Goal: Transaction & Acquisition: Purchase product/service

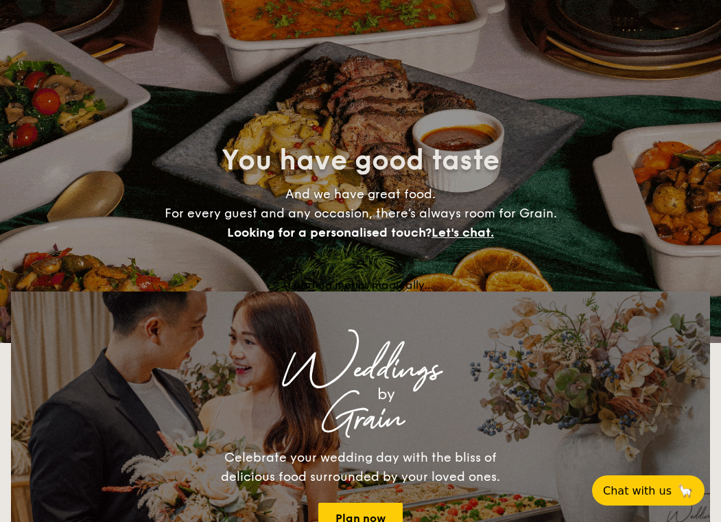
select select
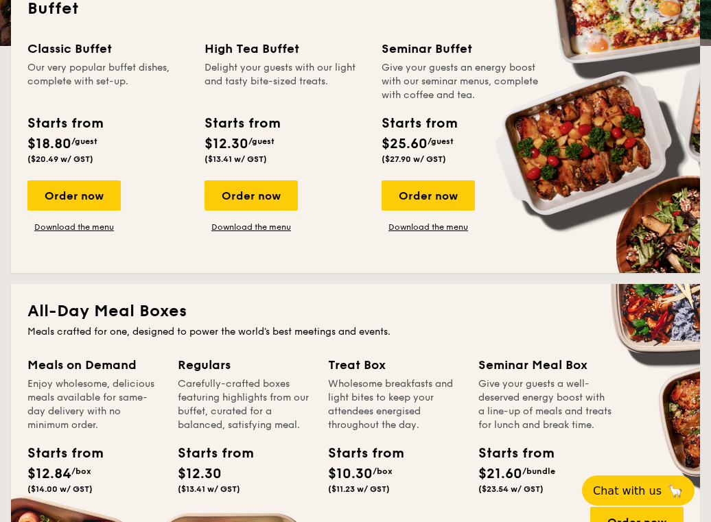
scroll to position [335, 0]
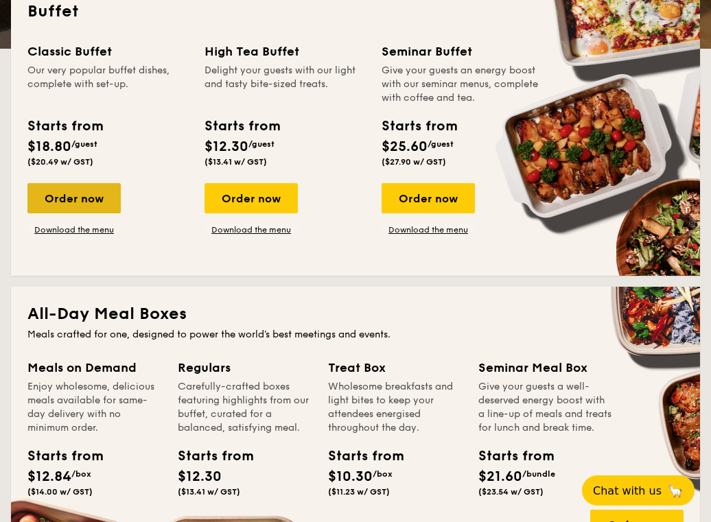
click at [55, 204] on div "Order now" at bounding box center [73, 198] width 93 height 30
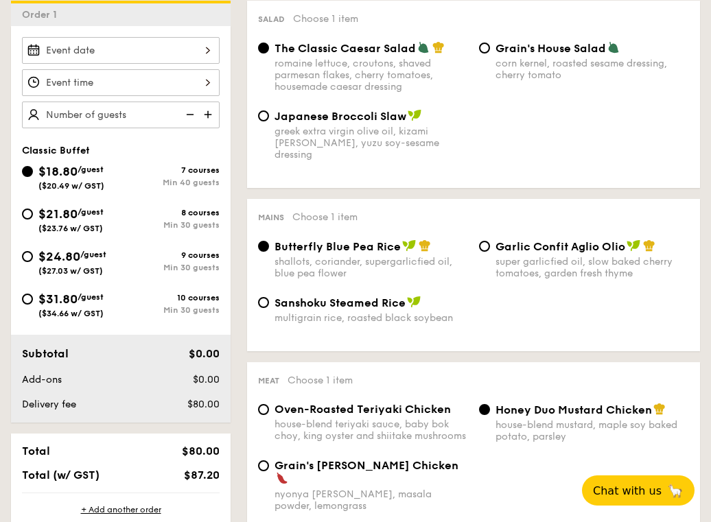
scroll to position [326, 0]
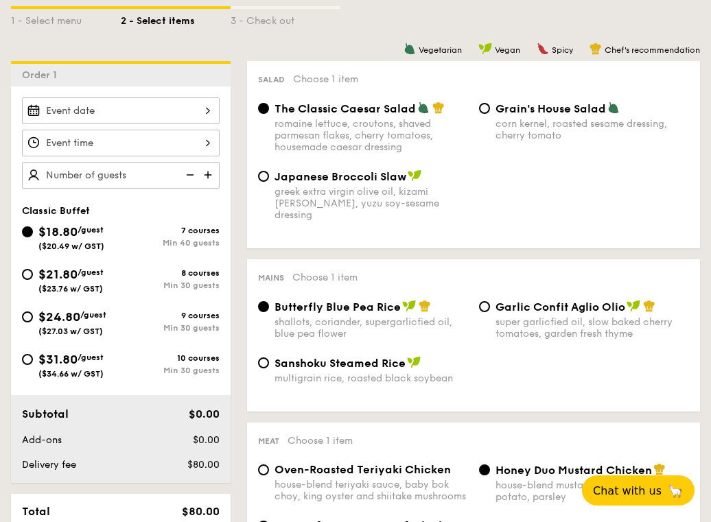
click at [210, 176] on img at bounding box center [209, 175] width 21 height 26
type input "40 guests"
click at [189, 172] on img at bounding box center [188, 175] width 21 height 26
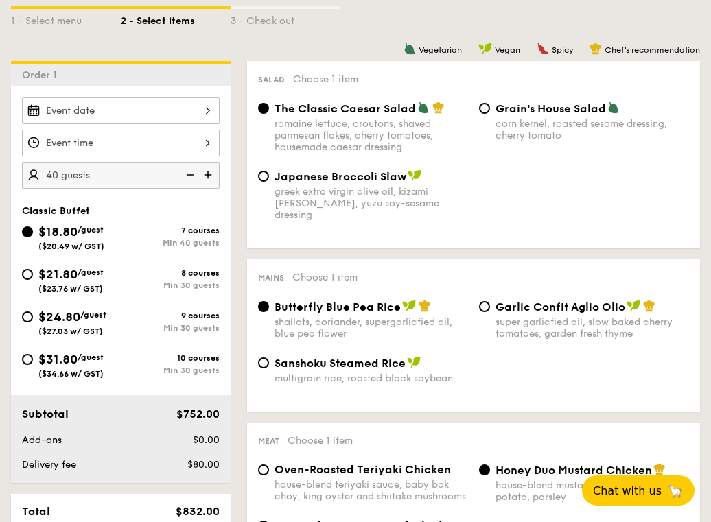
click at [196, 171] on img at bounding box center [188, 175] width 21 height 26
click at [67, 282] on div "$21.80 /guest ($23.76 w/ GST)" at bounding box center [70, 279] width 65 height 29
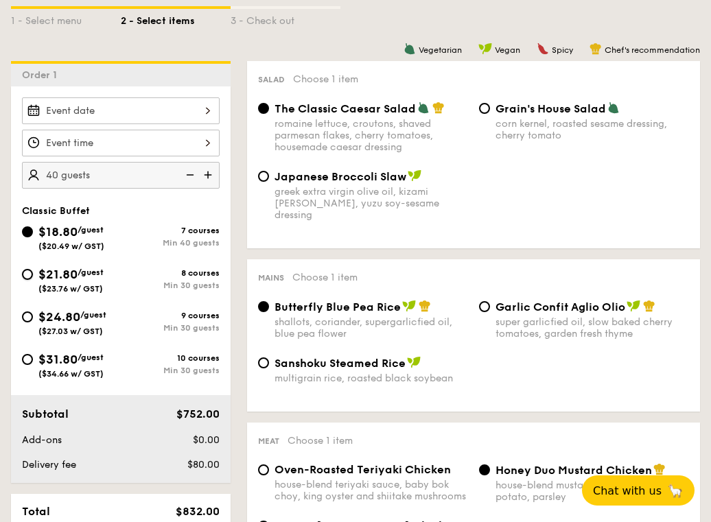
click at [33, 280] on input "$21.80 /guest ($23.76 w/ GST) 8 courses Min 30 guests" at bounding box center [27, 274] width 11 height 11
radio input "true"
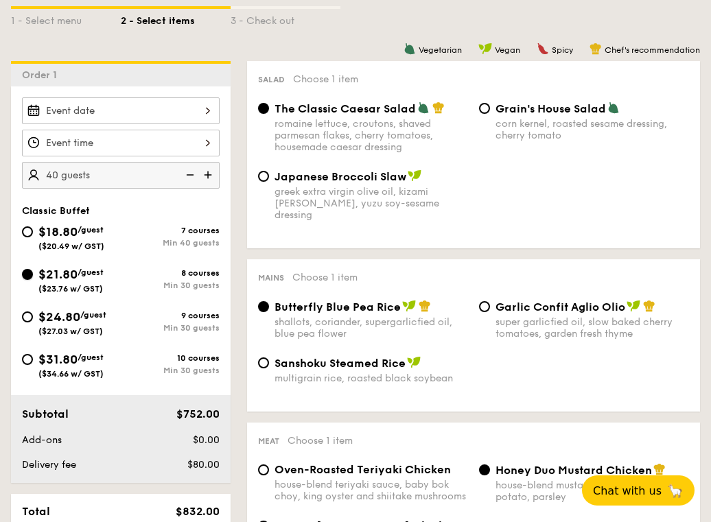
radio input "true"
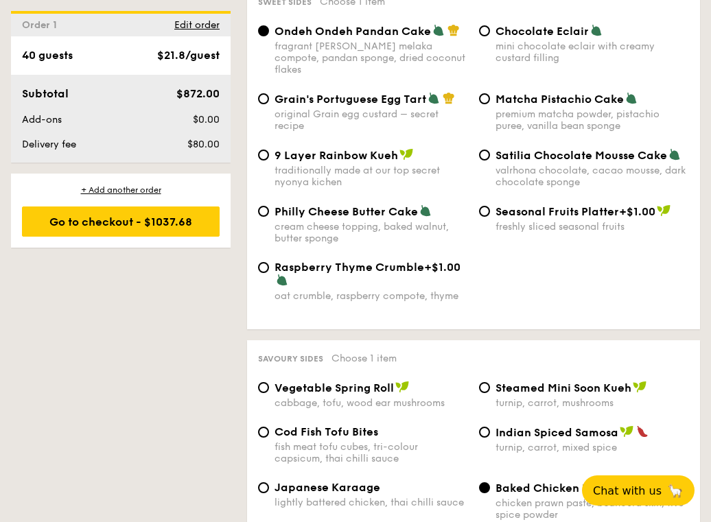
scroll to position [2229, 0]
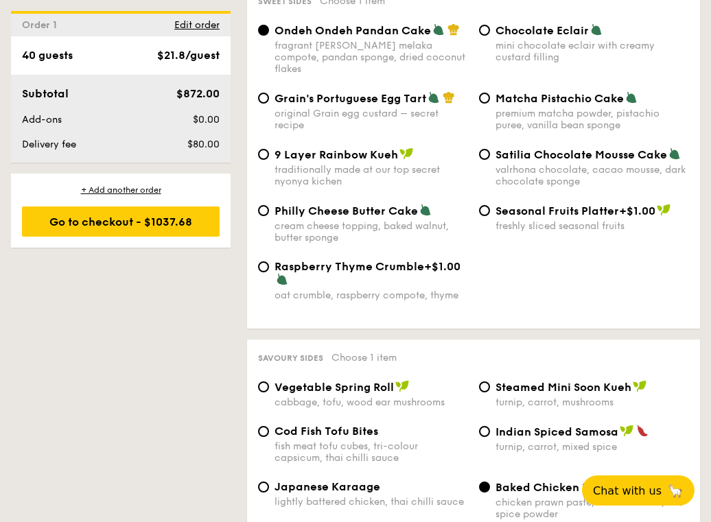
click at [313, 227] on div "cream cheese topping, baked walnut, butter sponge" at bounding box center [370, 231] width 193 height 23
click at [269, 216] on input "Philly Cheese Butter Cake cream cheese topping, baked walnut, butter sponge" at bounding box center [263, 210] width 11 height 11
radio input "true"
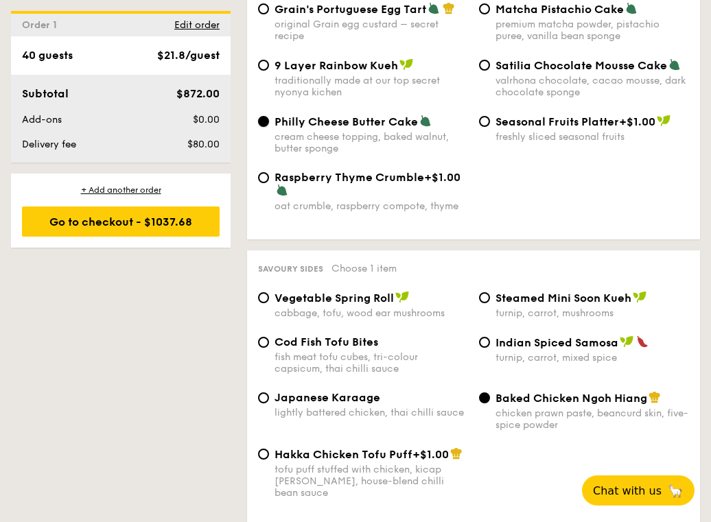
scroll to position [2499, 0]
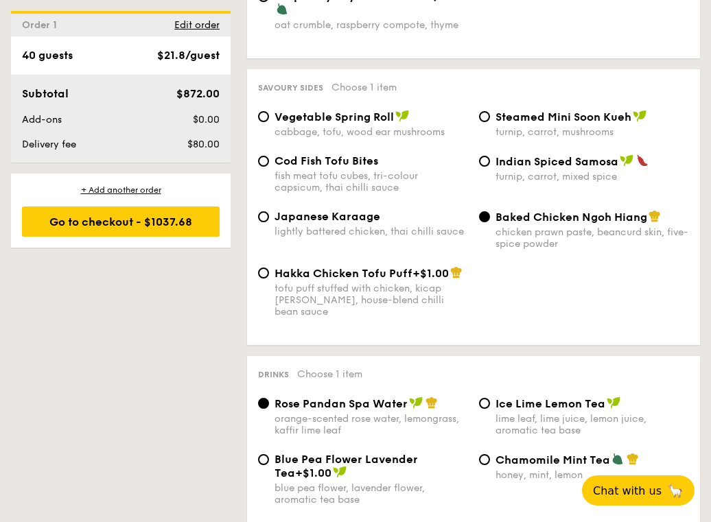
click at [547, 163] on span "Indian Spiced Samosa" at bounding box center [556, 161] width 123 height 13
click at [490, 163] on input "Indian Spiced Samosa turnip, carrot, mixed spice" at bounding box center [484, 161] width 11 height 11
radio input "true"
click at [543, 219] on span "Baked Chicken Ngoh Hiang" at bounding box center [571, 217] width 152 height 13
click at [490, 219] on input "Baked Chicken Ngoh Hiang chicken prawn paste, beancurd skin, five-spice powder" at bounding box center [484, 216] width 11 height 11
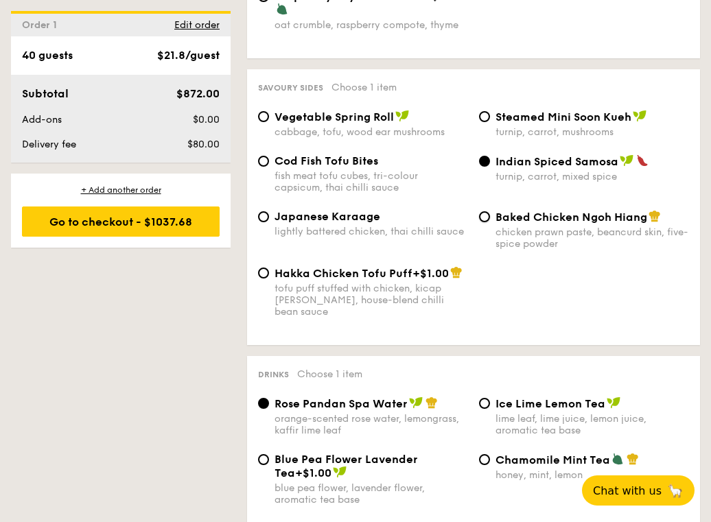
radio input "true"
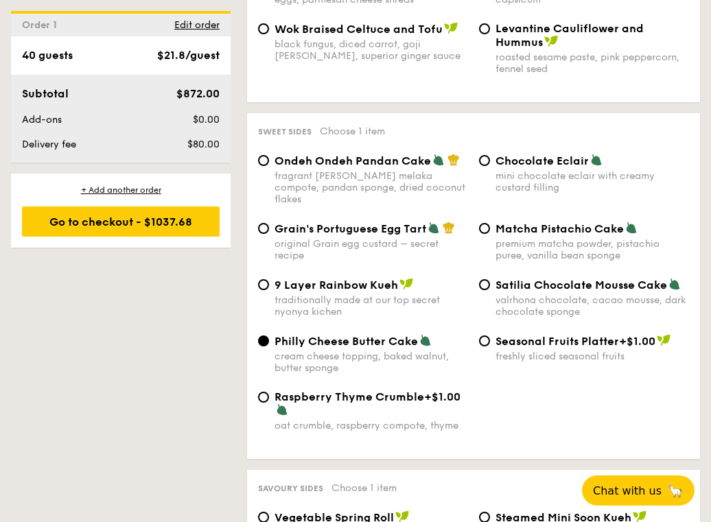
scroll to position [1811, 0]
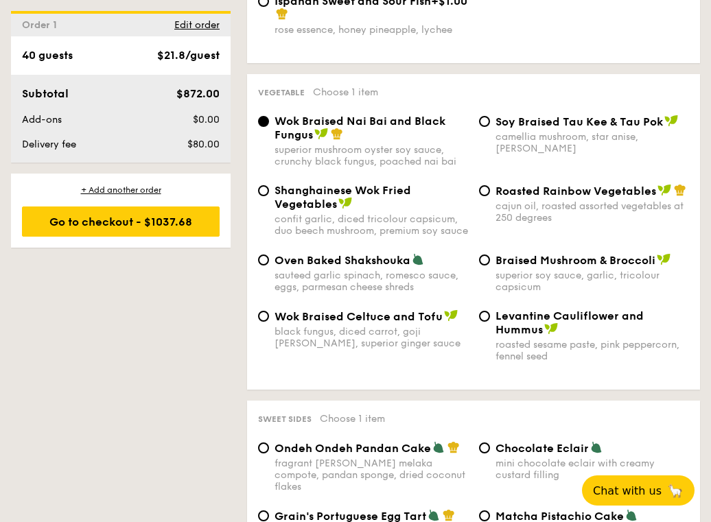
click at [573, 204] on div "cajun oil, roasted assorted vegetables at 250 degrees" at bounding box center [591, 211] width 193 height 23
click at [490, 196] on input "Roasted Rainbow Vegetables cajun oil, roasted assorted vegetables at 250 degrees" at bounding box center [484, 190] width 11 height 11
radio input "true"
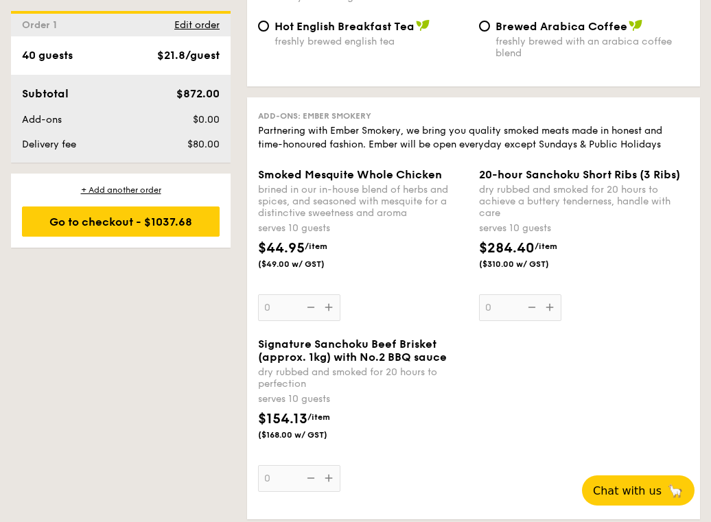
scroll to position [2861, 0]
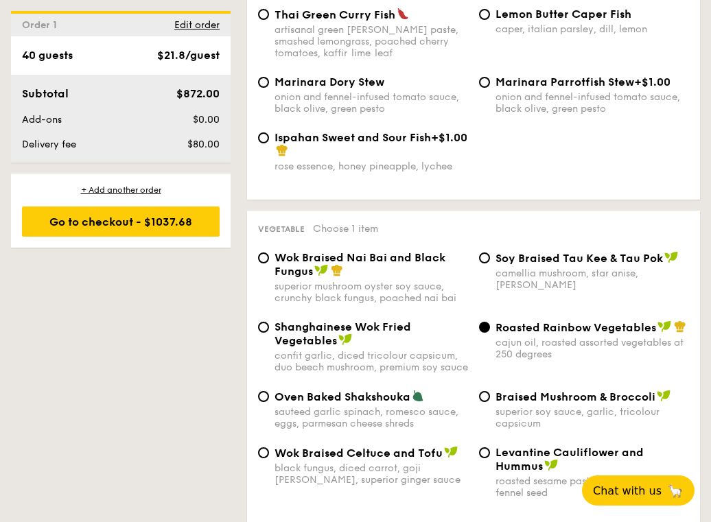
click at [165, 325] on div "1 - Select menu 2 - Select items 3 - Check out Order 1 40 guests Classic Buffet…" at bounding box center [355, 263] width 711 height 3278
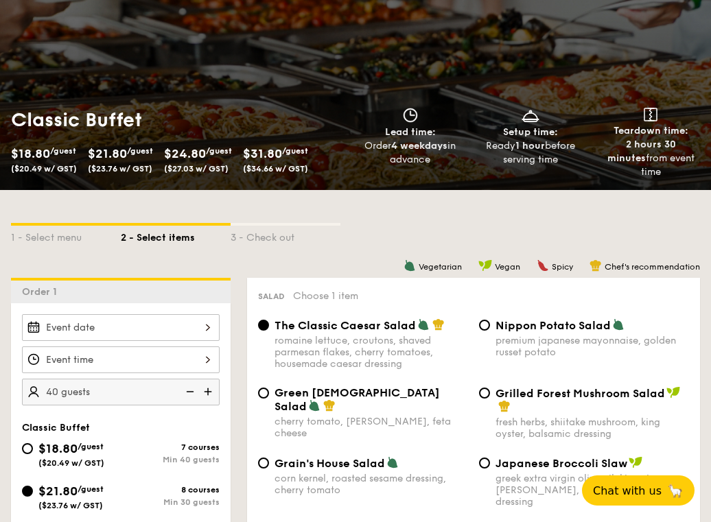
scroll to position [119, 0]
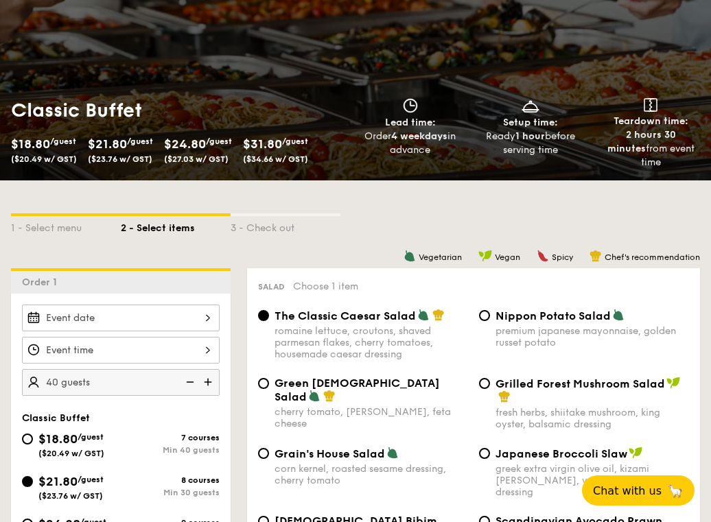
click at [213, 320] on div at bounding box center [121, 318] width 198 height 27
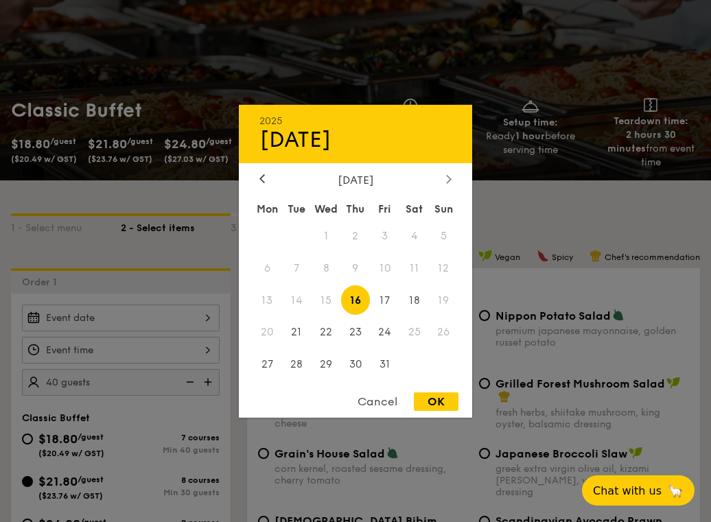
click at [452, 181] on div at bounding box center [448, 179] width 12 height 13
click at [409, 300] on span "20" at bounding box center [413, 299] width 29 height 29
click at [387, 406] on div "Cancel" at bounding box center [377, 401] width 67 height 19
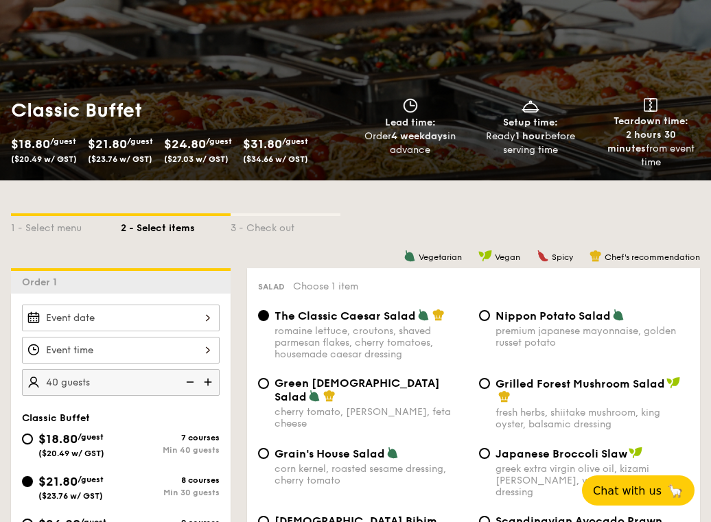
click at [212, 348] on div at bounding box center [121, 350] width 198 height 27
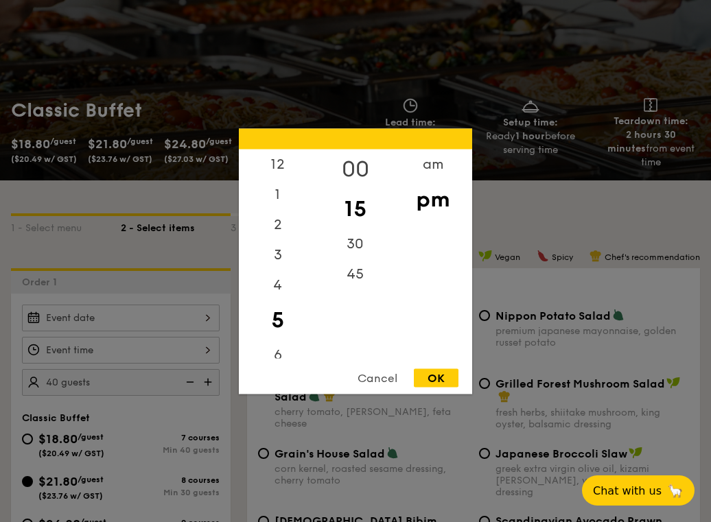
click at [366, 169] on div "00" at bounding box center [355, 169] width 78 height 40
click at [455, 386] on div "OK" at bounding box center [436, 377] width 45 height 19
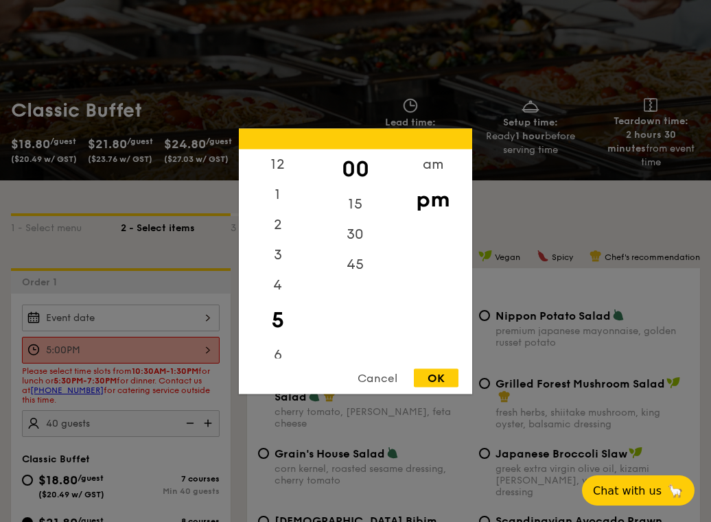
click at [211, 349] on div "5:00PM 12 1 2 3 4 5 6 7 8 9 10 11 00 15 30 45 am pm Cancel OK" at bounding box center [121, 350] width 198 height 27
click at [366, 237] on div "30" at bounding box center [355, 239] width 78 height 40
click at [447, 377] on div "OK" at bounding box center [436, 377] width 45 height 19
type input "5:30PM"
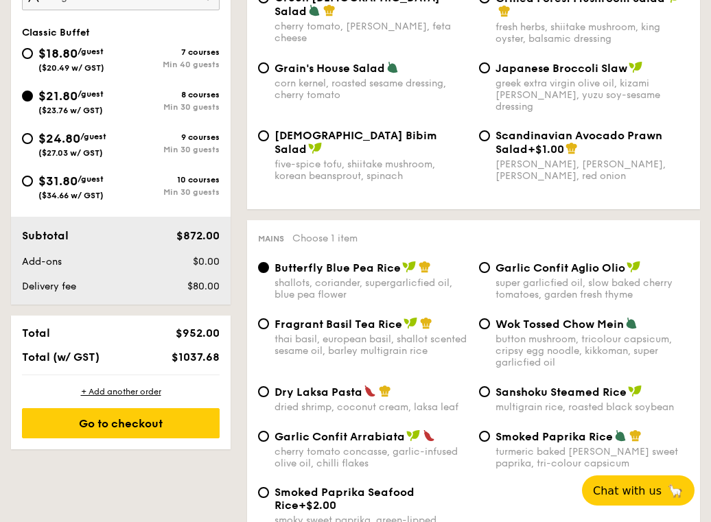
scroll to position [177, 0]
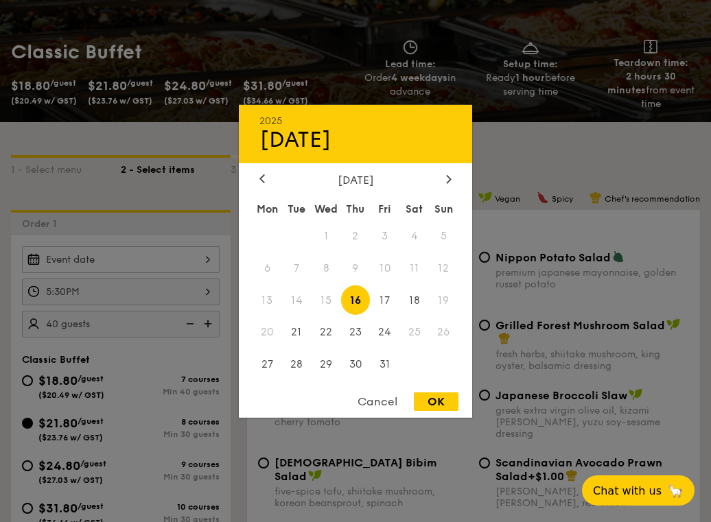
click at [209, 266] on div "2025 Oct 16 October 2025 Mon Tue Wed Thu Fri Sat Sun 1 2 3 4 5 6 7 8 9 10 11 12…" at bounding box center [121, 259] width 198 height 27
click at [454, 184] on div at bounding box center [448, 179] width 12 height 13
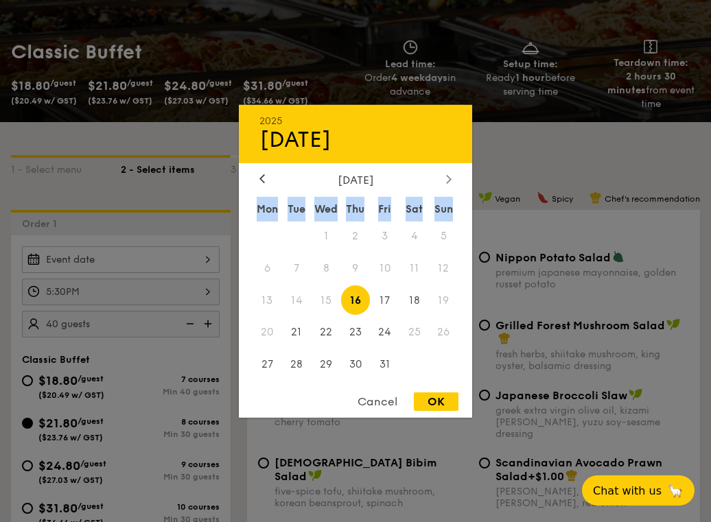
click at [454, 184] on div at bounding box center [448, 179] width 12 height 13
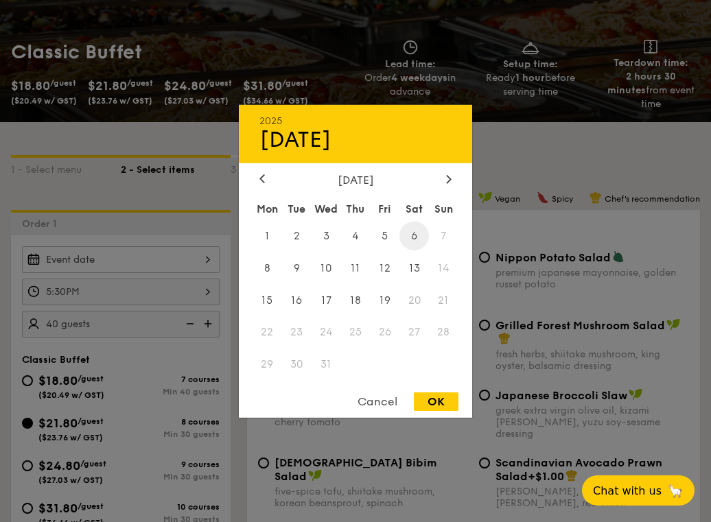
click at [418, 235] on span "6" at bounding box center [413, 235] width 29 height 29
click at [446, 402] on div "OK" at bounding box center [436, 401] width 45 height 19
type input "Dec 06, 2025"
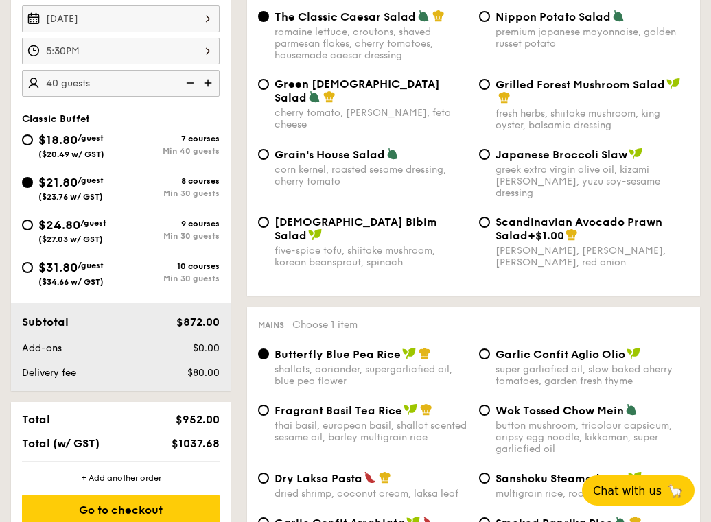
scroll to position [420, 0]
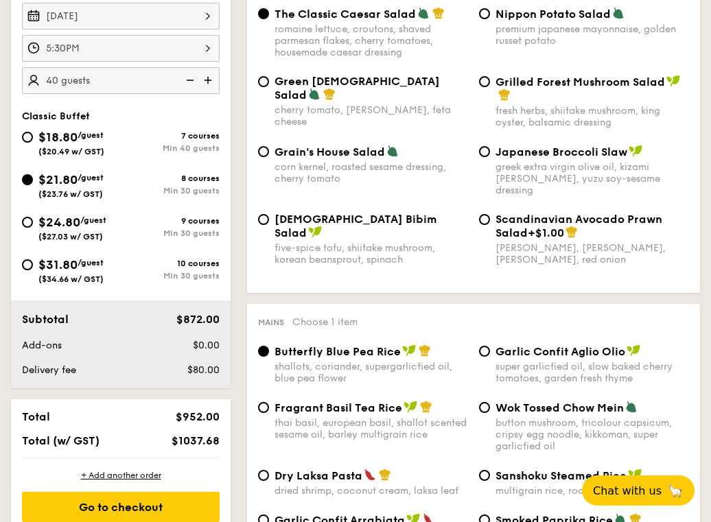
click at [78, 140] on span "$18.80" at bounding box center [57, 137] width 39 height 15
click at [33, 140] on input "$18.80 /guest ($20.49 w/ GST) 7 courses Min 40 guests" at bounding box center [27, 137] width 11 height 11
radio input "true"
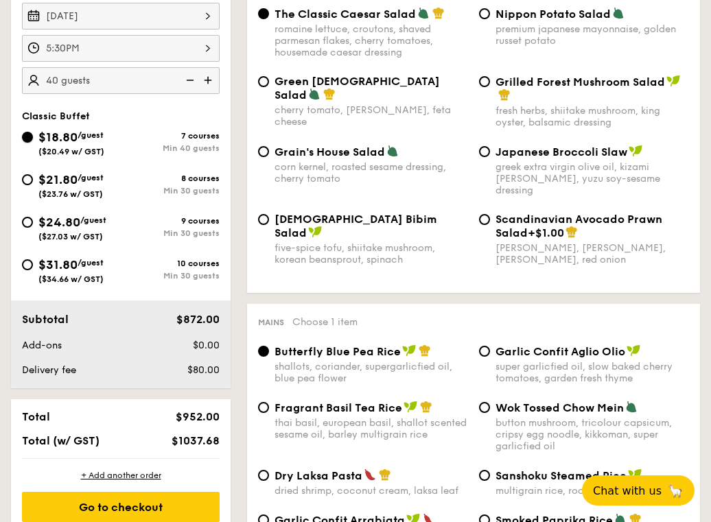
radio input "true"
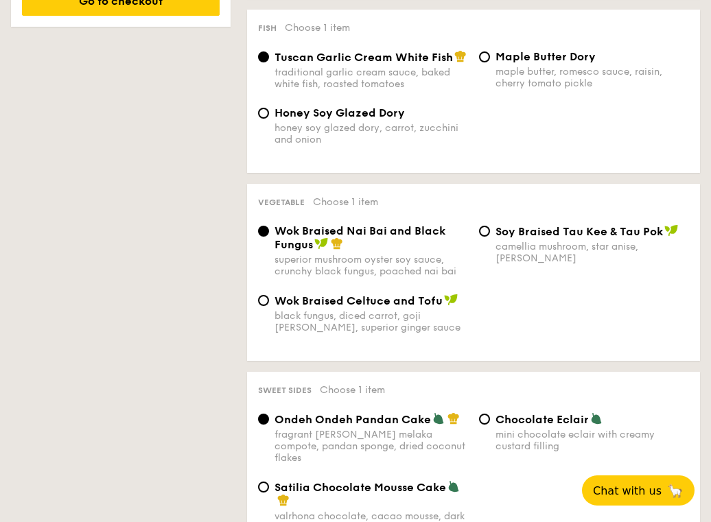
scroll to position [942, 0]
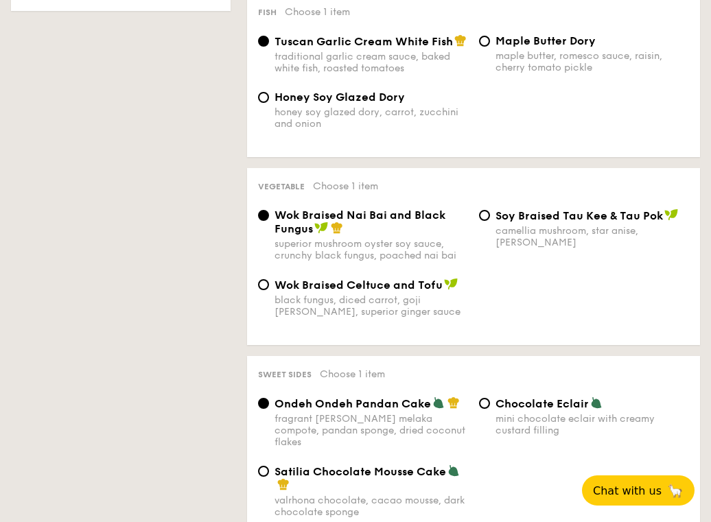
click at [539, 413] on div "mini chocolate eclair with creamy custard filling" at bounding box center [591, 424] width 193 height 23
click at [490, 398] on input "Chocolate Eclair mini chocolate eclair with creamy custard filling" at bounding box center [484, 403] width 11 height 11
radio input "true"
click at [314, 465] on span "Satilia Chocolate Mousse Cake" at bounding box center [359, 471] width 171 height 13
click at [269, 466] on input "Satilia Chocolate Mousse Cake valrhona chocolate, cacao mousse, dark chocolate …" at bounding box center [263, 471] width 11 height 11
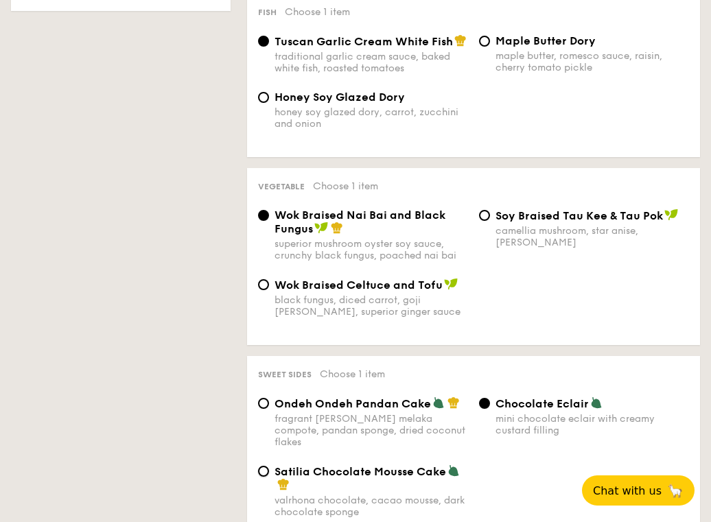
radio input "true"
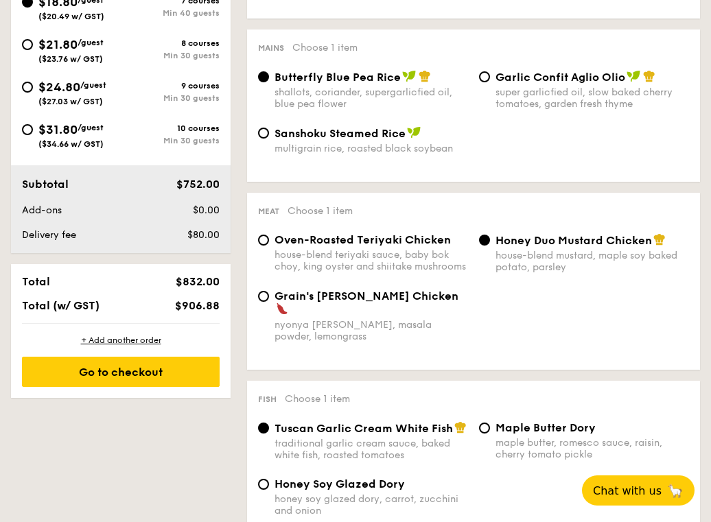
scroll to position [372, 0]
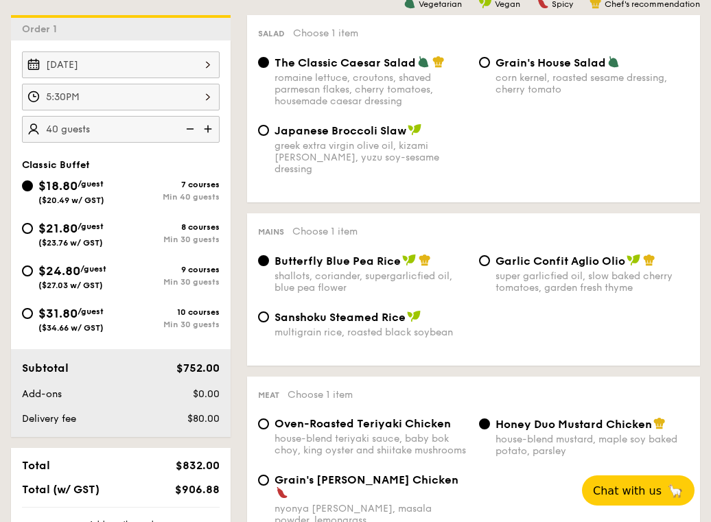
click at [196, 127] on img at bounding box center [188, 129] width 21 height 26
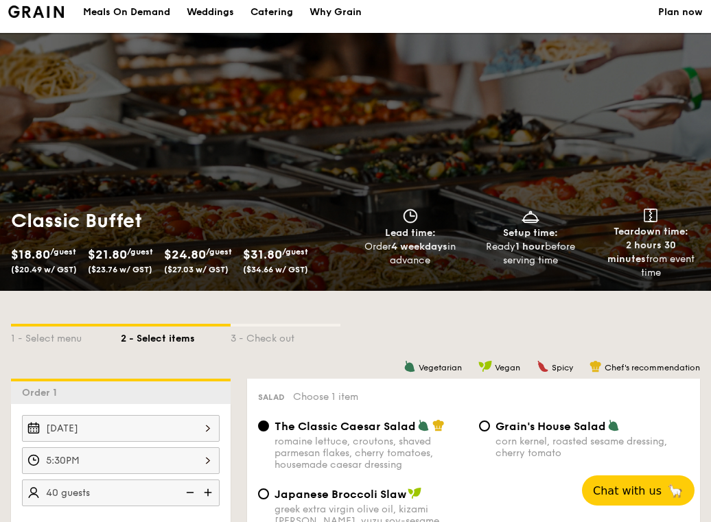
scroll to position [0, 0]
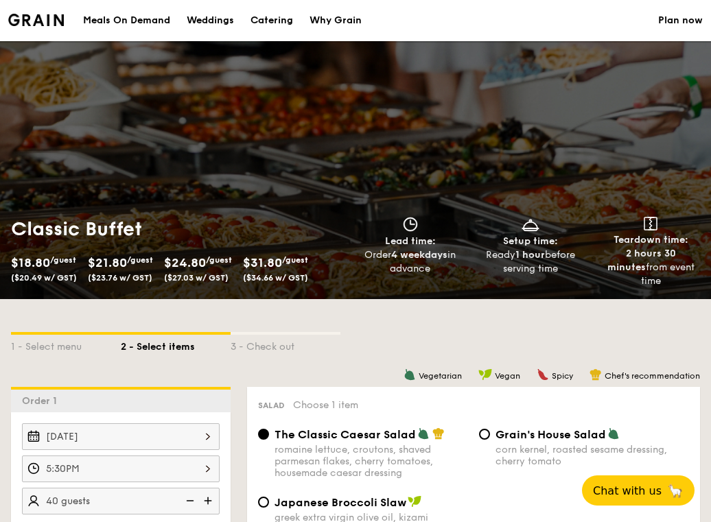
click at [99, 23] on div "Meals On Demand" at bounding box center [126, 20] width 87 height 41
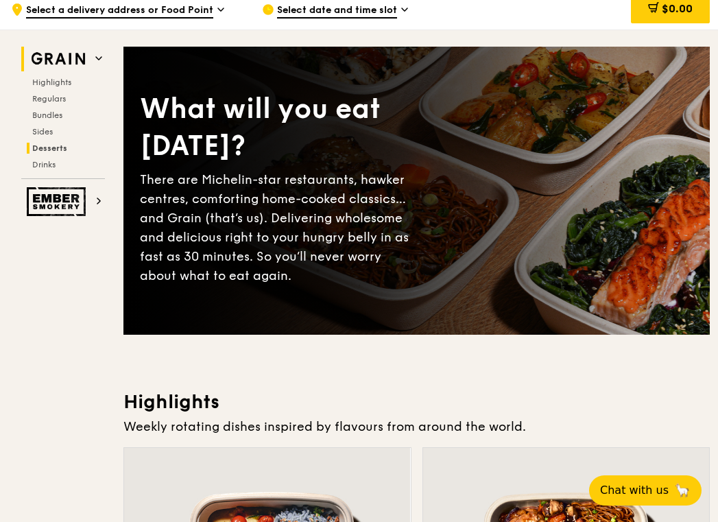
scroll to position [112, 0]
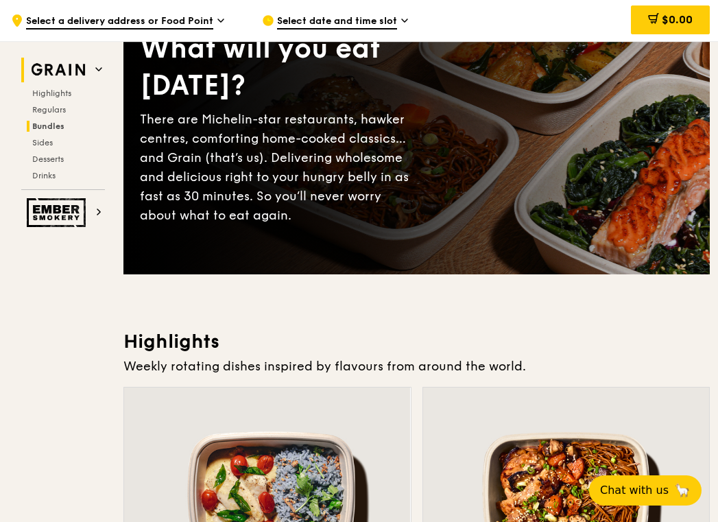
click at [62, 128] on span "Bundles" at bounding box center [48, 126] width 32 height 10
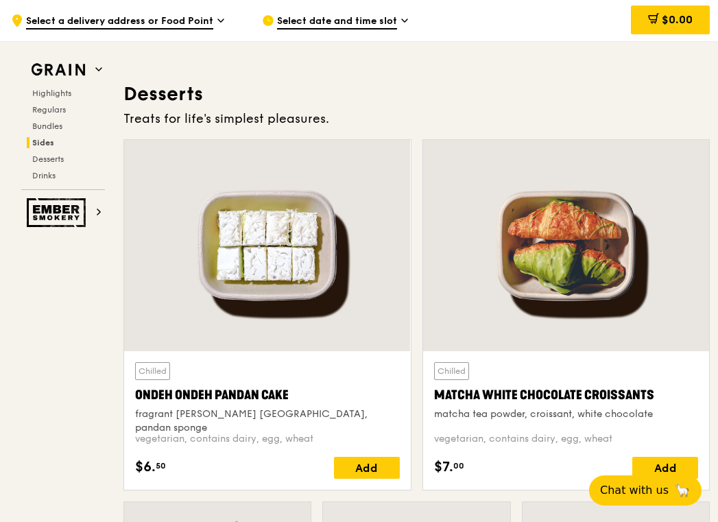
scroll to position [3753, 0]
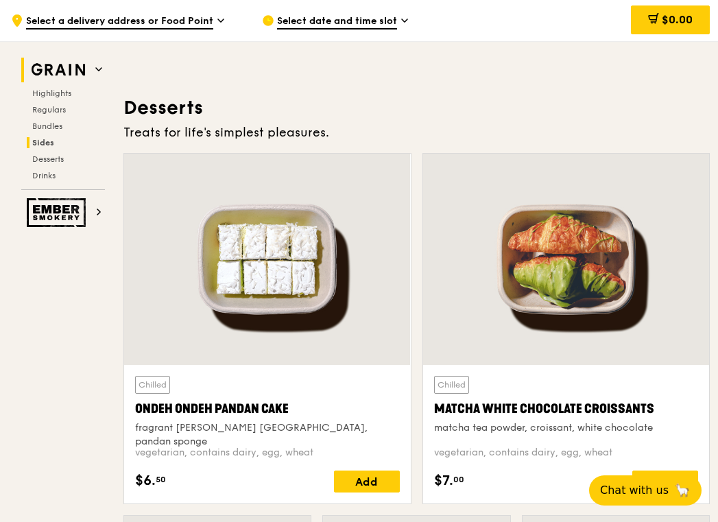
click at [81, 75] on img at bounding box center [58, 70] width 63 height 25
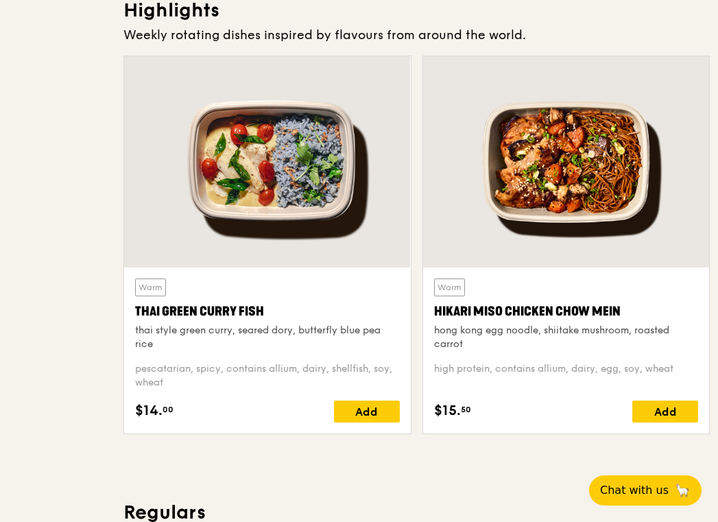
scroll to position [0, 0]
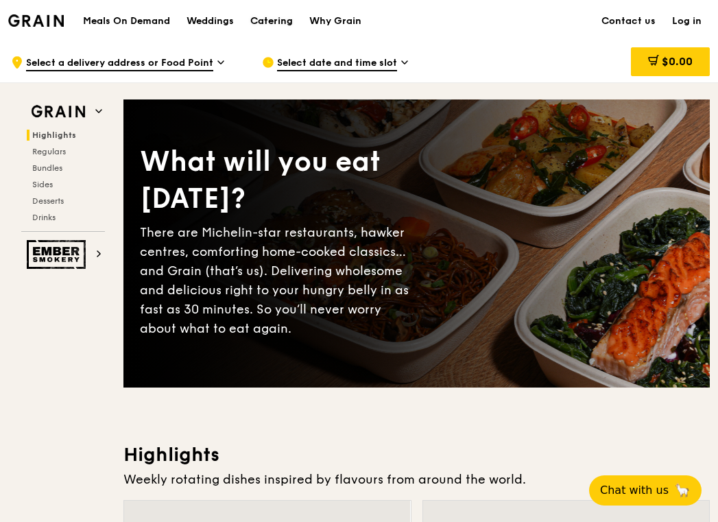
click at [273, 21] on div "Catering" at bounding box center [271, 21] width 43 height 41
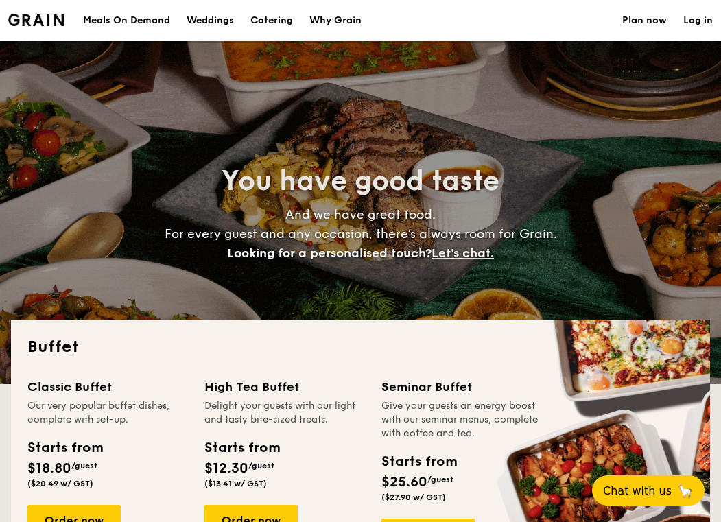
select select
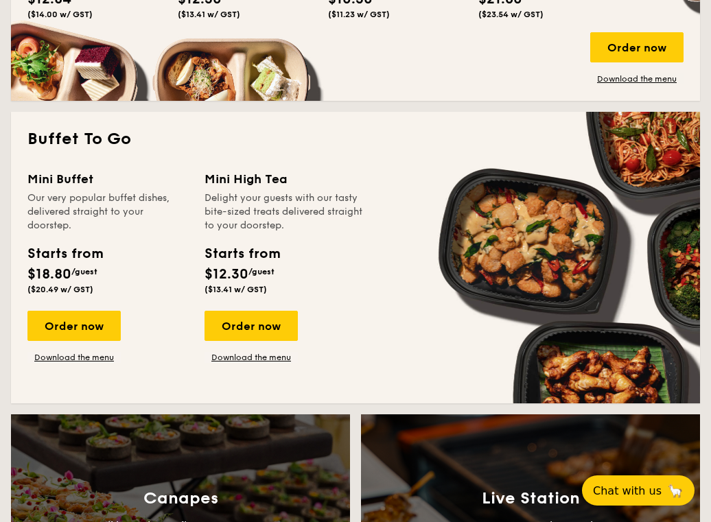
scroll to position [918, 0]
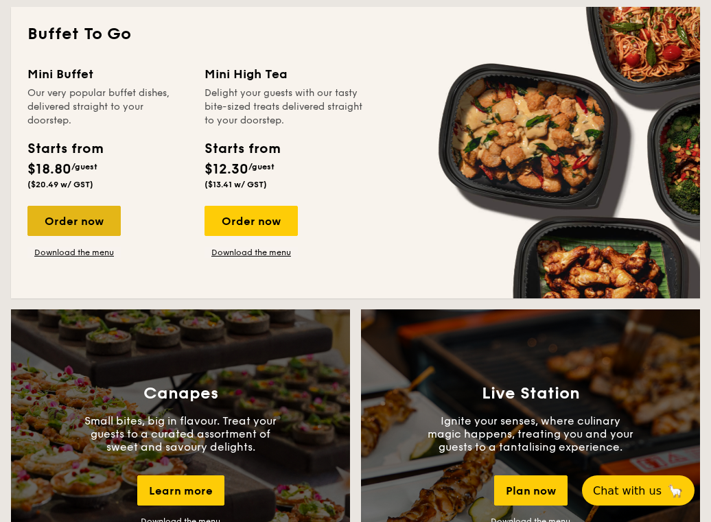
click at [93, 219] on div "Order now" at bounding box center [73, 221] width 93 height 30
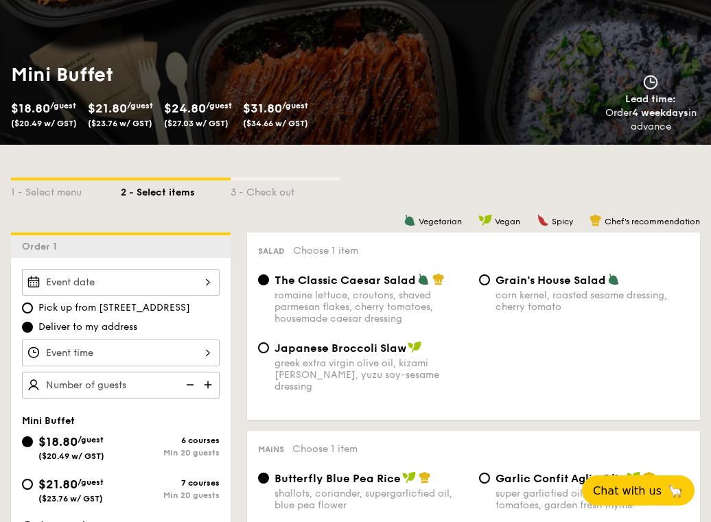
scroll to position [156, 0]
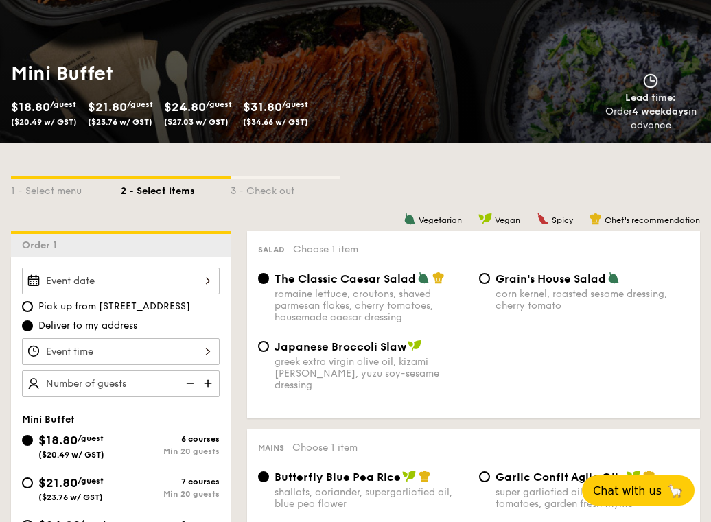
click at [86, 444] on div "$18.80 /guest ($20.49 w/ GST)" at bounding box center [71, 445] width 66 height 29
click at [33, 444] on input "$18.80 /guest ($20.49 w/ GST) 6 courses Min 20 guests" at bounding box center [27, 440] width 11 height 11
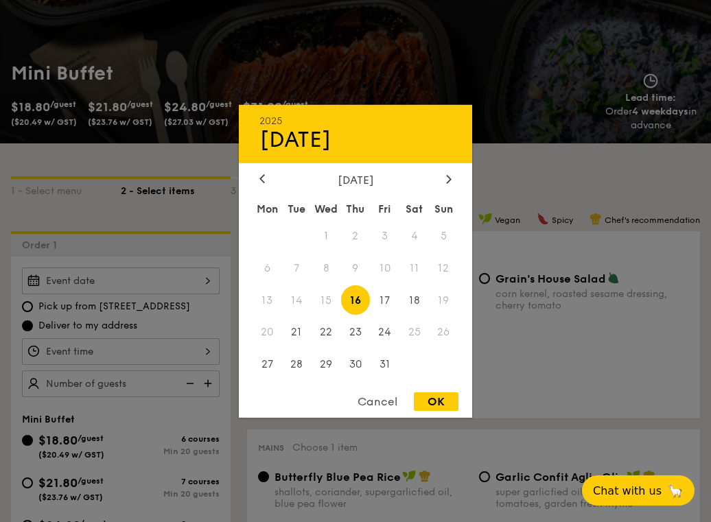
click at [207, 284] on div "2025 Oct 16 October 2025 Mon Tue Wed Thu Fri Sat Sun 1 2 3 4 5 6 7 8 9 10 11 12…" at bounding box center [121, 280] width 198 height 27
click at [447, 184] on div at bounding box center [448, 179] width 12 height 13
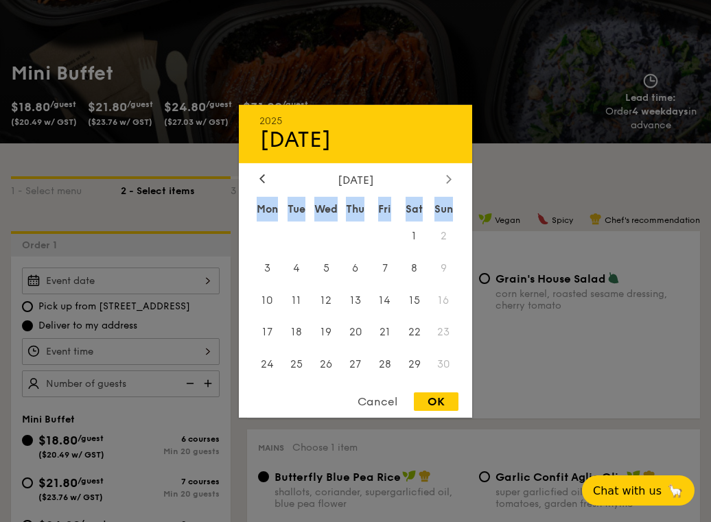
click at [447, 184] on div at bounding box center [448, 179] width 12 height 13
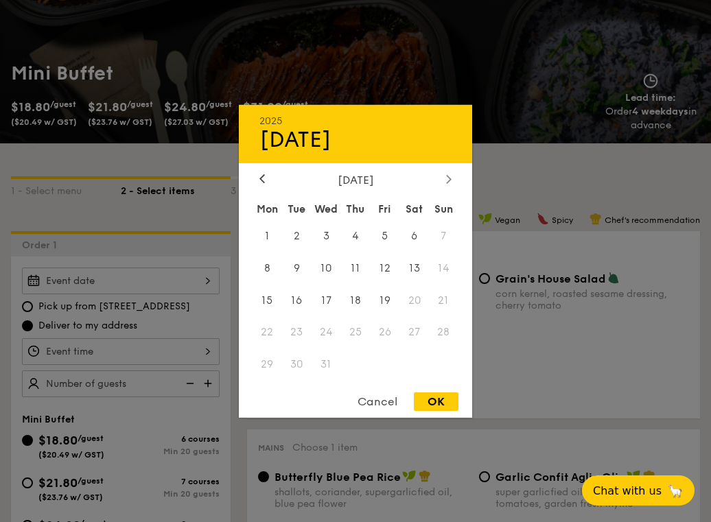
click at [447, 184] on div at bounding box center [448, 179] width 12 height 13
click at [451, 181] on div at bounding box center [448, 179] width 12 height 13
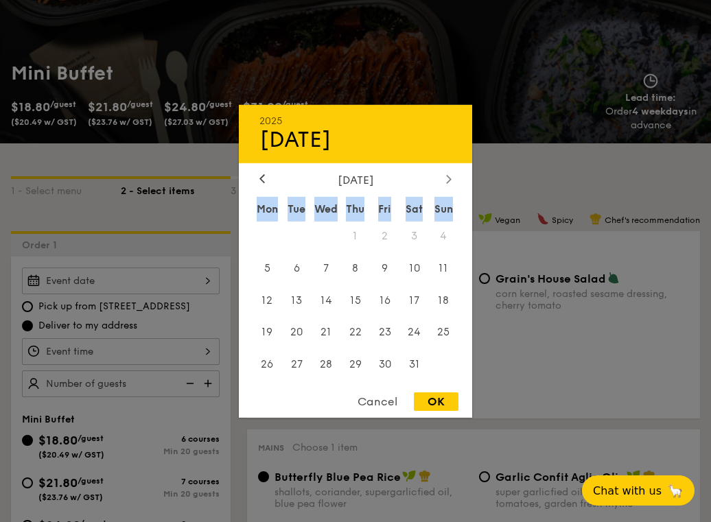
click at [451, 181] on div at bounding box center [448, 179] width 12 height 13
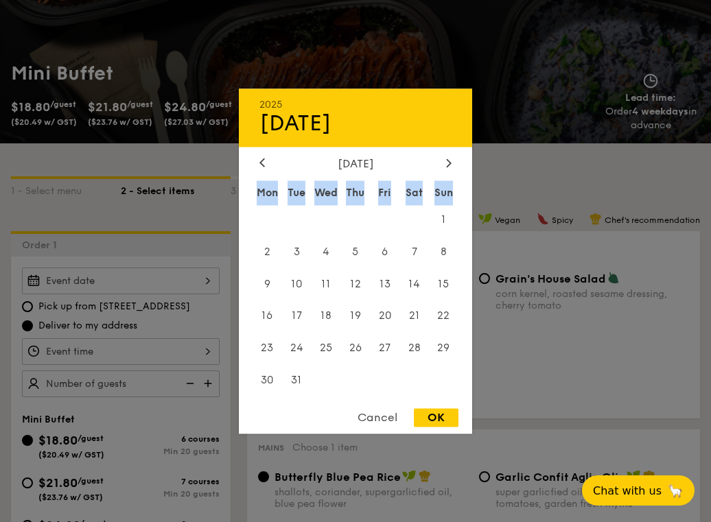
click at [451, 182] on div "Sun" at bounding box center [443, 192] width 29 height 25
click at [268, 157] on div "March 2026" at bounding box center [355, 163] width 192 height 13
click at [267, 158] on div at bounding box center [262, 163] width 12 height 13
click at [267, 147] on div "2025 Oct 16" at bounding box center [355, 117] width 233 height 58
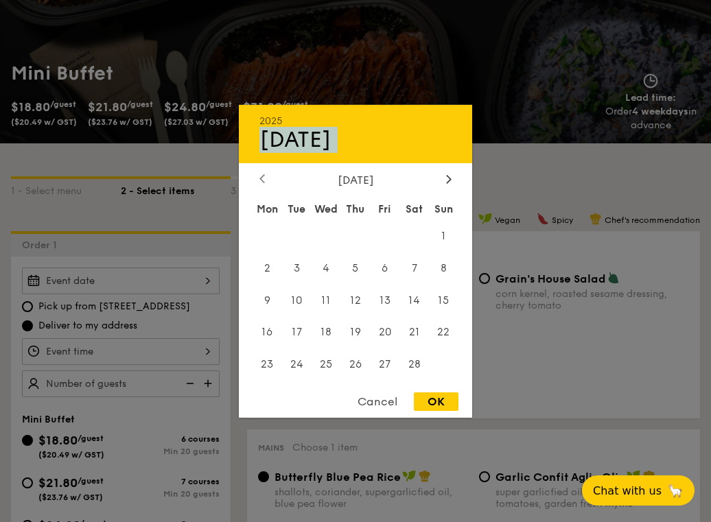
click at [267, 158] on div "2025 Oct 16" at bounding box center [355, 133] width 233 height 58
click at [267, 175] on div at bounding box center [262, 179] width 12 height 13
click at [267, 176] on div at bounding box center [262, 179] width 12 height 13
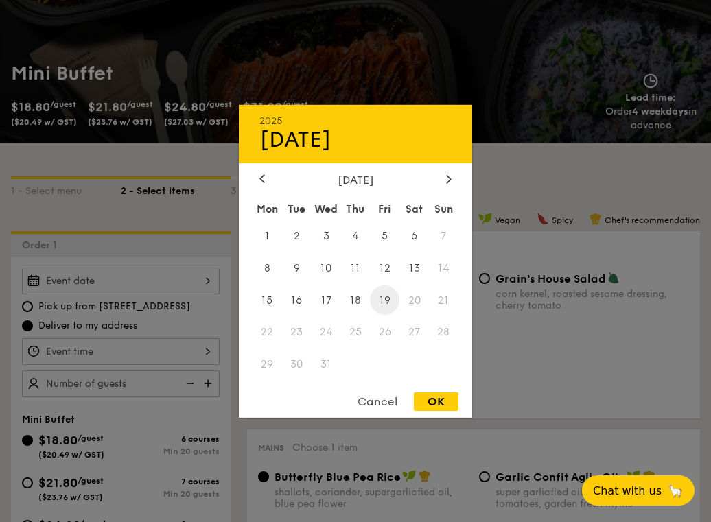
click at [385, 304] on span "19" at bounding box center [384, 299] width 29 height 29
click at [440, 416] on div "Cancel OK" at bounding box center [355, 404] width 233 height 25
click at [441, 409] on div "OK" at bounding box center [436, 401] width 45 height 19
type input "Dec 19, 2025"
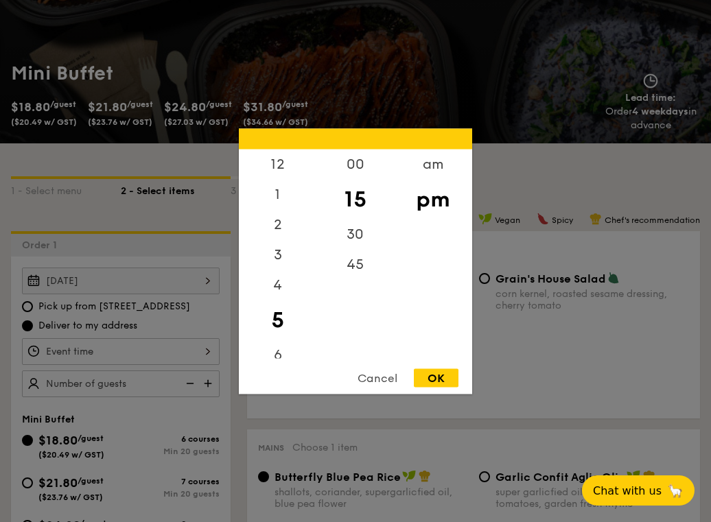
click at [209, 348] on div "12 1 2 3 4 5 6 7 8 9 10 11 00 15 30 45 am pm Cancel OK" at bounding box center [121, 351] width 198 height 27
click at [346, 241] on div "30" at bounding box center [355, 239] width 78 height 40
click at [444, 385] on div "OK" at bounding box center [436, 377] width 45 height 19
type input "5:30PM"
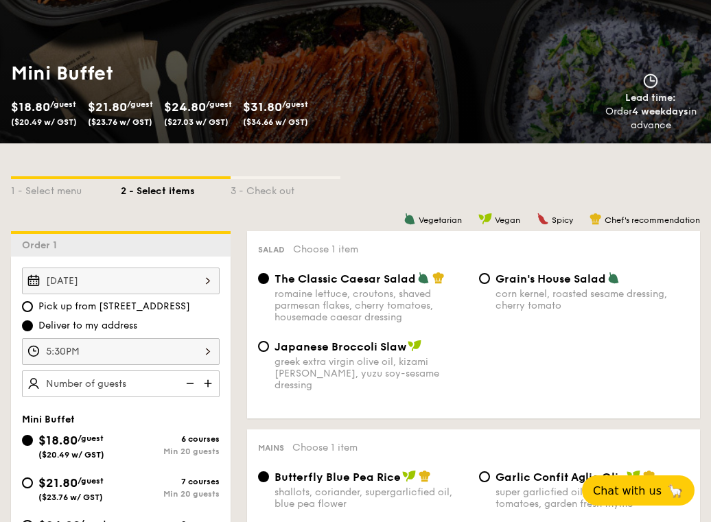
click at [207, 386] on img at bounding box center [209, 383] width 21 height 26
type input "30 guests"
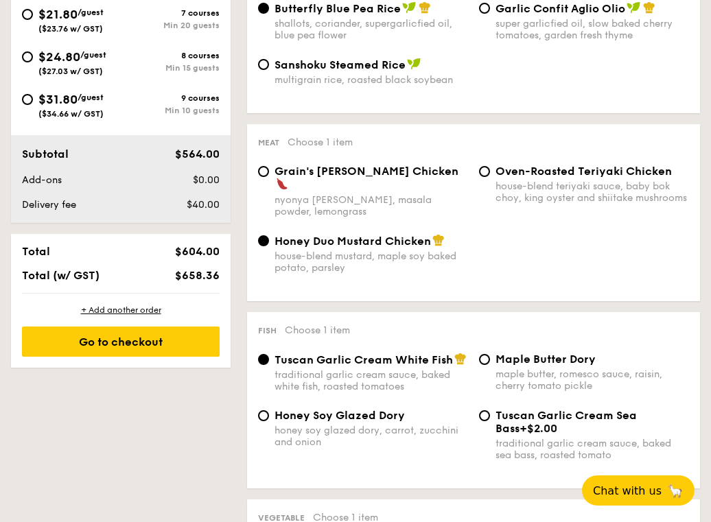
scroll to position [1052, 0]
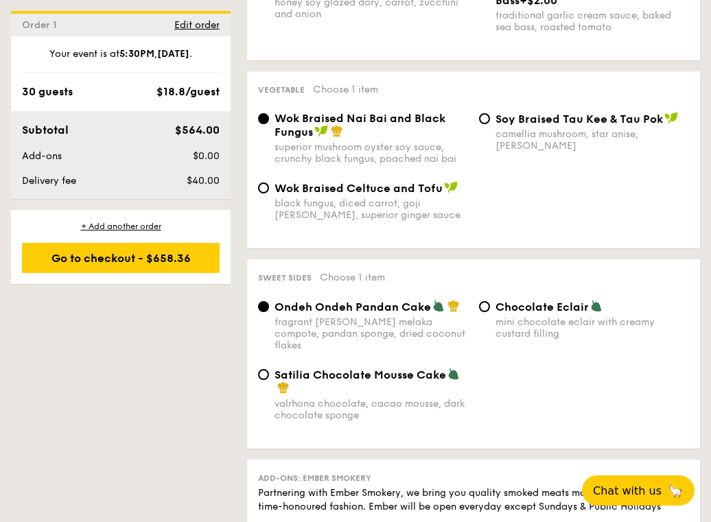
click at [336, 368] on div "Satilia Chocolate Mousse Cake" at bounding box center [370, 381] width 193 height 27
click at [269, 369] on input "Satilia Chocolate Mousse Cake valrhona chocolate, cacao mousse, dark chocolate …" at bounding box center [263, 374] width 11 height 11
radio input "true"
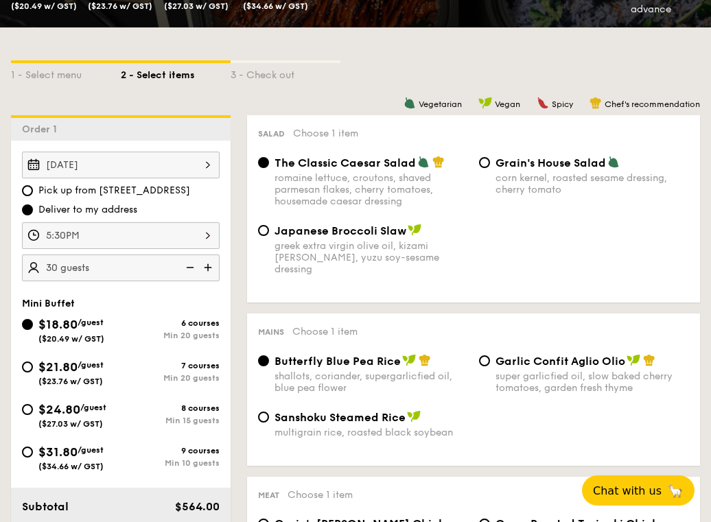
scroll to position [0, 0]
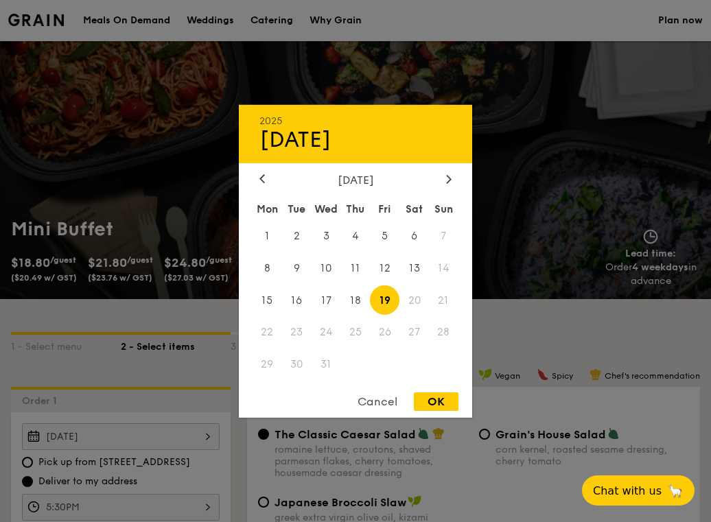
click at [198, 437] on div "Dec 19, 2025 2025 Dec 19 December 2025 Mon Tue Wed Thu Fri Sat Sun 1 2 3 4 5 6 …" at bounding box center [121, 436] width 198 height 27
click at [650, 488] on span "Chat with us" at bounding box center [627, 491] width 72 height 14
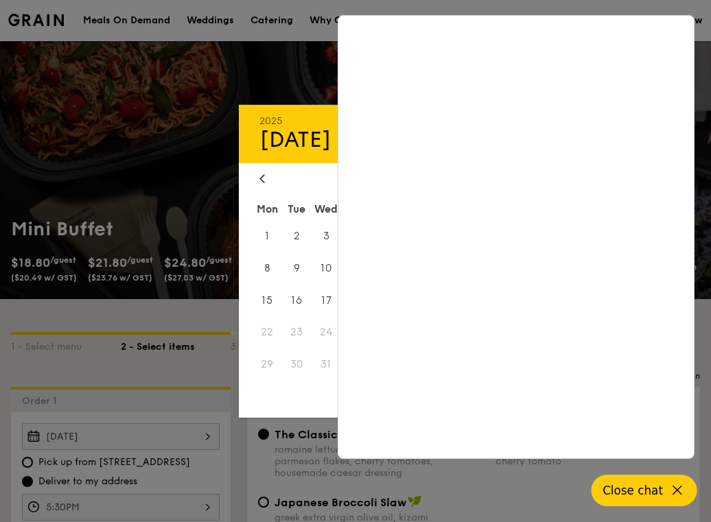
click at [677, 486] on icon at bounding box center [677, 490] width 16 height 16
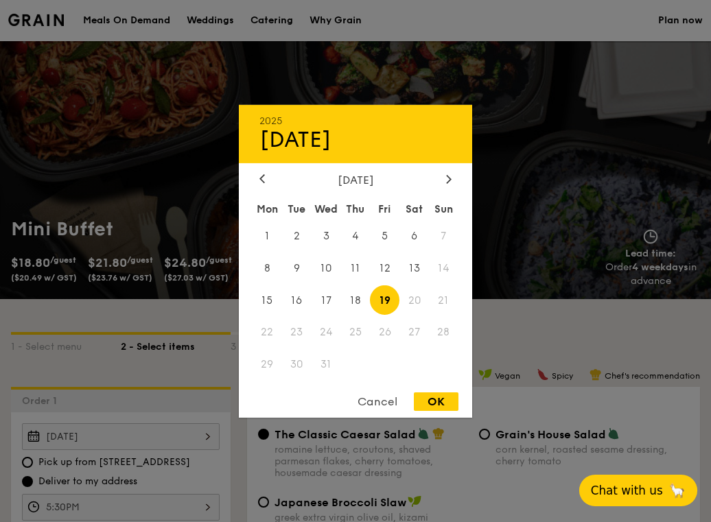
click at [505, 129] on div at bounding box center [355, 261] width 711 height 522
